Goal: Check status: Check status

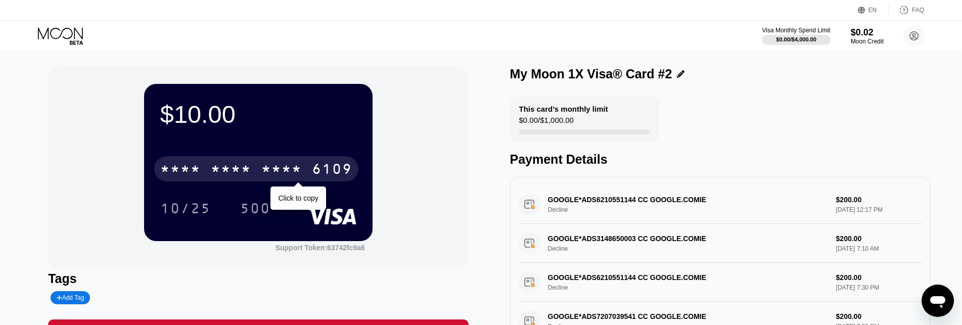
click at [328, 167] on div "6109" at bounding box center [332, 170] width 40 height 16
click at [311, 174] on div "* * * * * * * * * * * * 6109" at bounding box center [256, 168] width 204 height 25
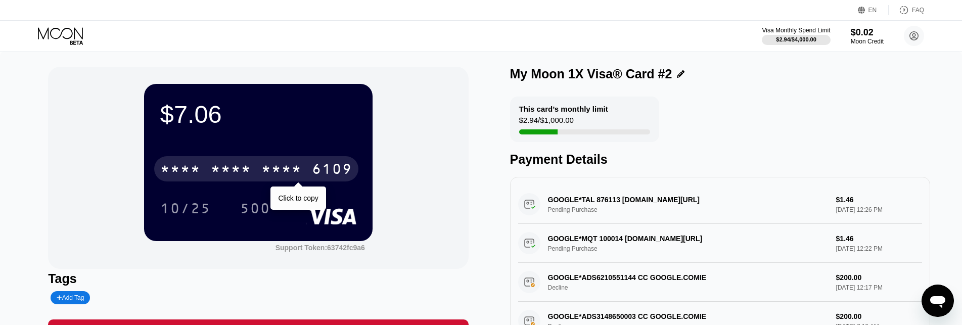
click at [284, 164] on div "* * * *" at bounding box center [281, 170] width 40 height 16
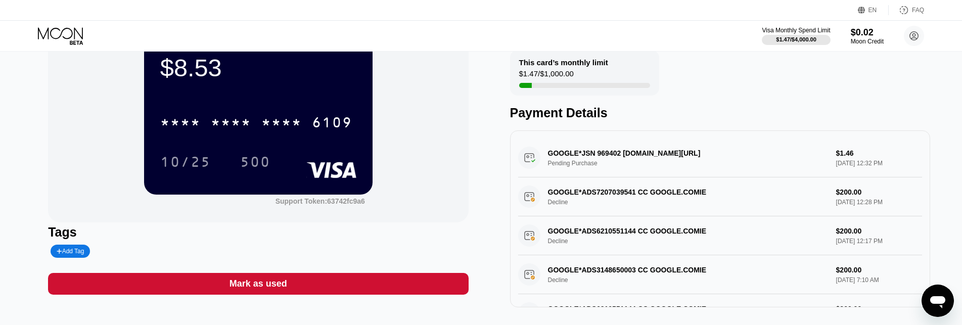
scroll to position [51, 0]
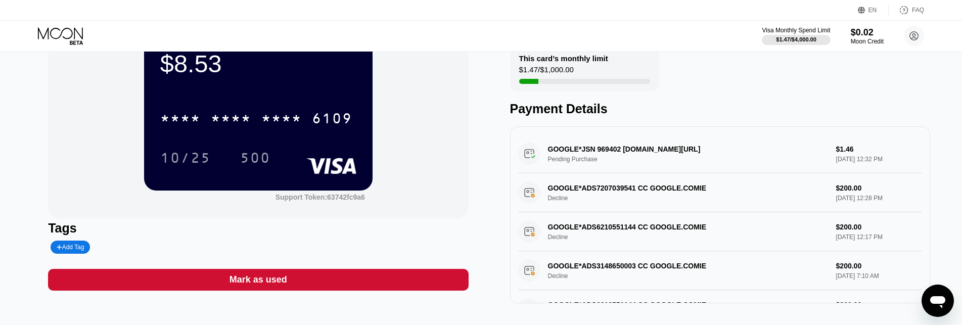
drag, startPoint x: 594, startPoint y: 152, endPoint x: 616, endPoint y: 150, distance: 21.8
click at [616, 150] on div "GOOGLE*JSN 969402 G.CO/HELPPAY#GB Pending Purchase $1.46 Sep 23, 2025 12:32 PM" at bounding box center [720, 153] width 404 height 39
